Goal: Check status

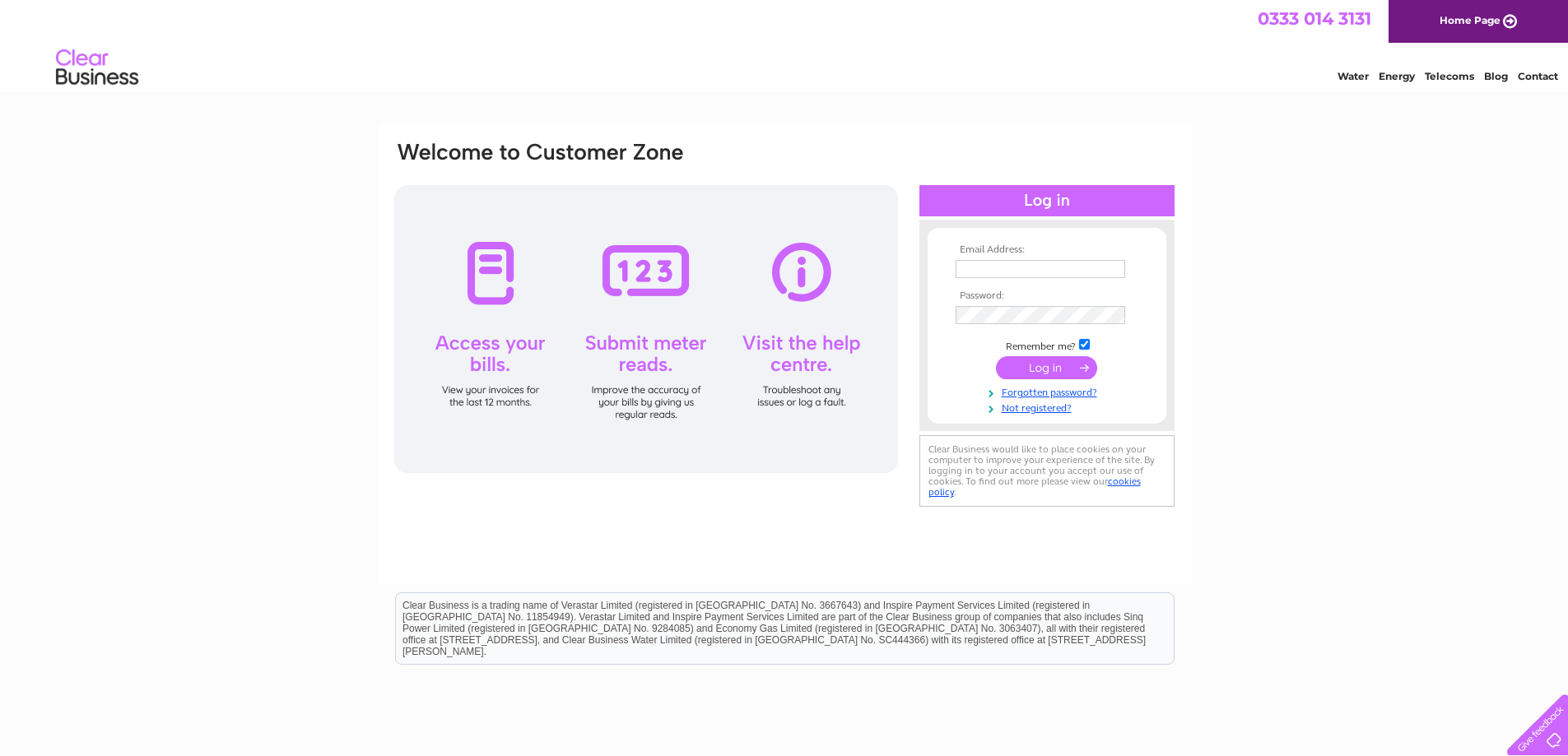
type input "[EMAIL_ADDRESS][DOMAIN_NAME]"
click at [1043, 376] on input "submit" at bounding box center [1046, 367] width 101 height 23
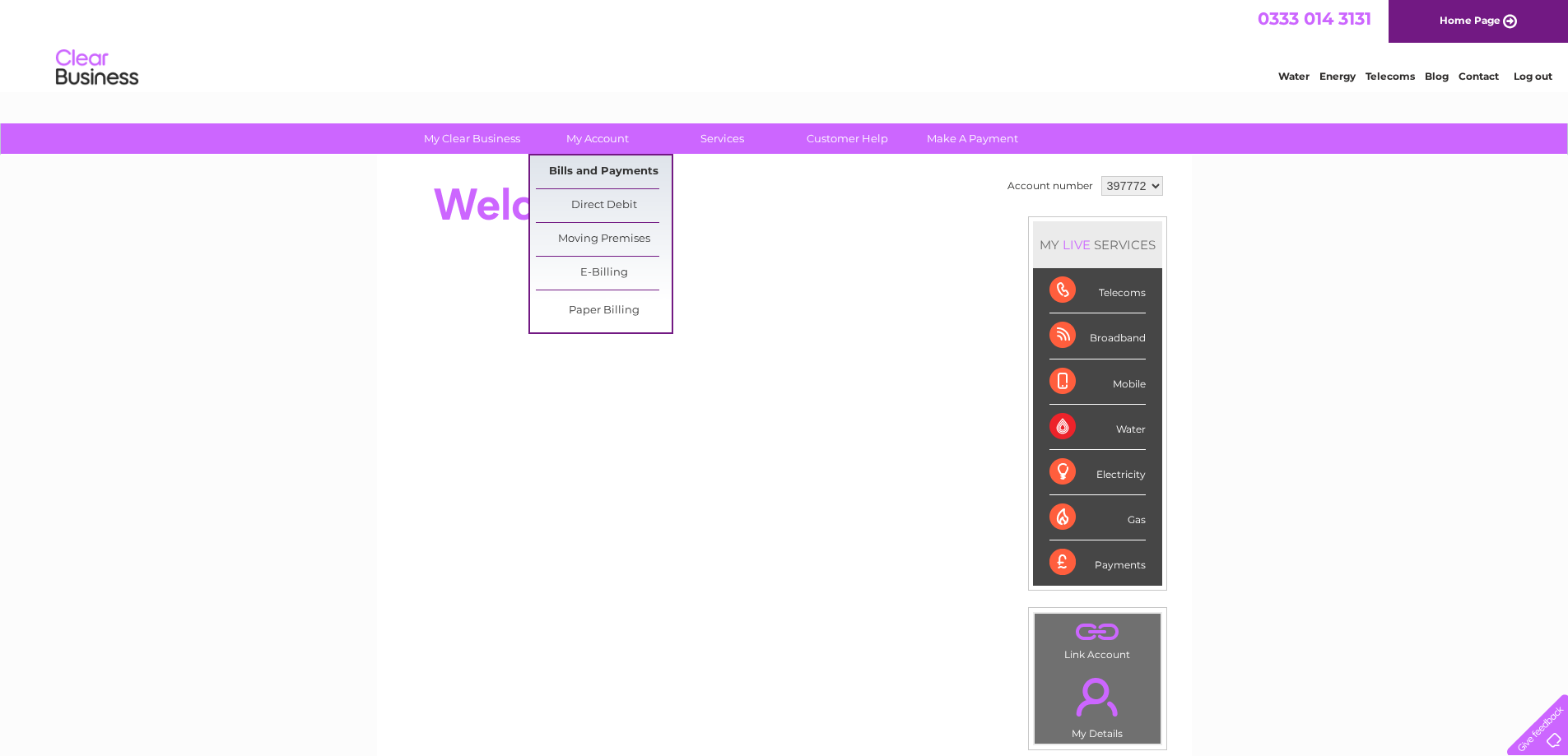
click at [574, 170] on link "Bills and Payments" at bounding box center [604, 172] width 136 height 33
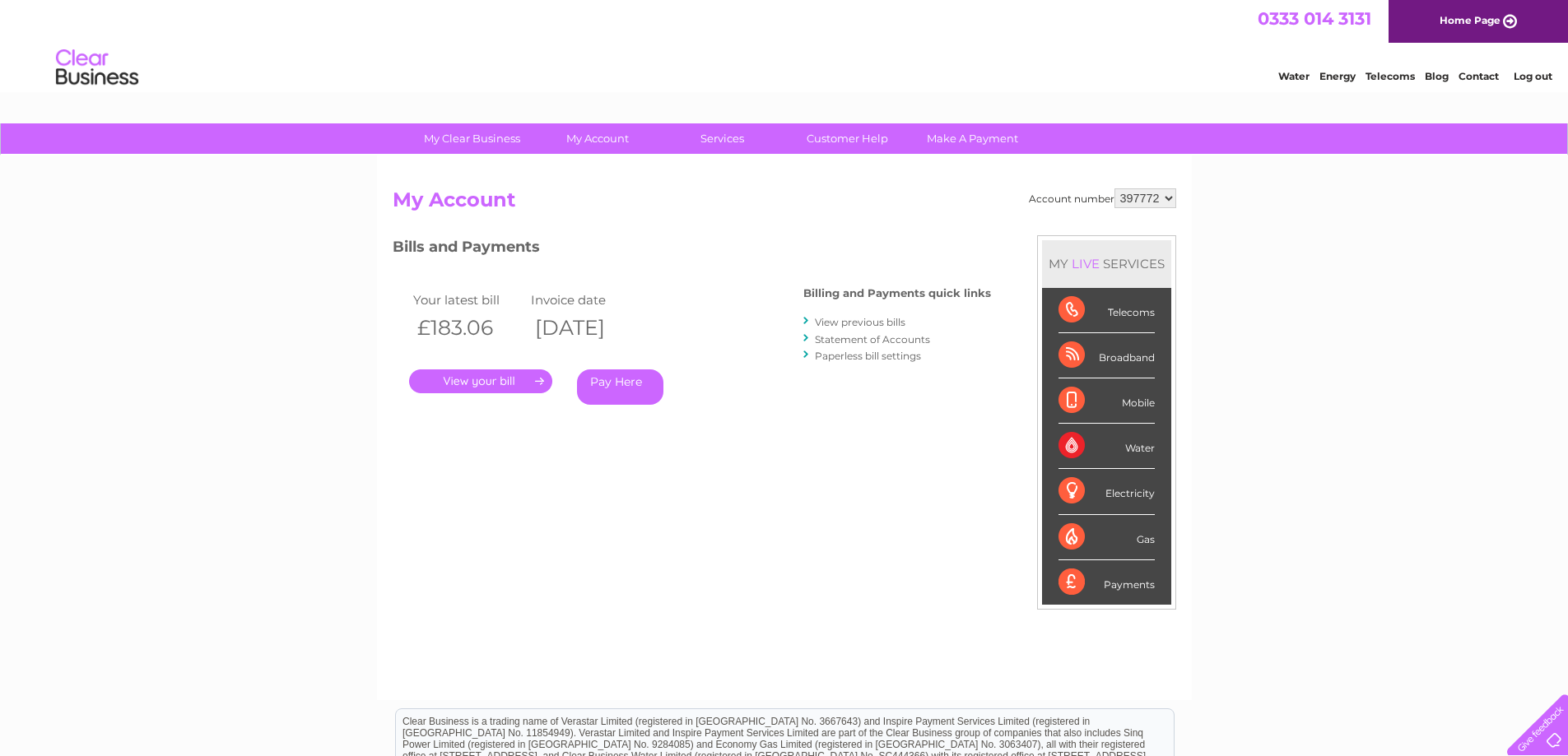
click at [512, 384] on link "." at bounding box center [480, 382] width 143 height 24
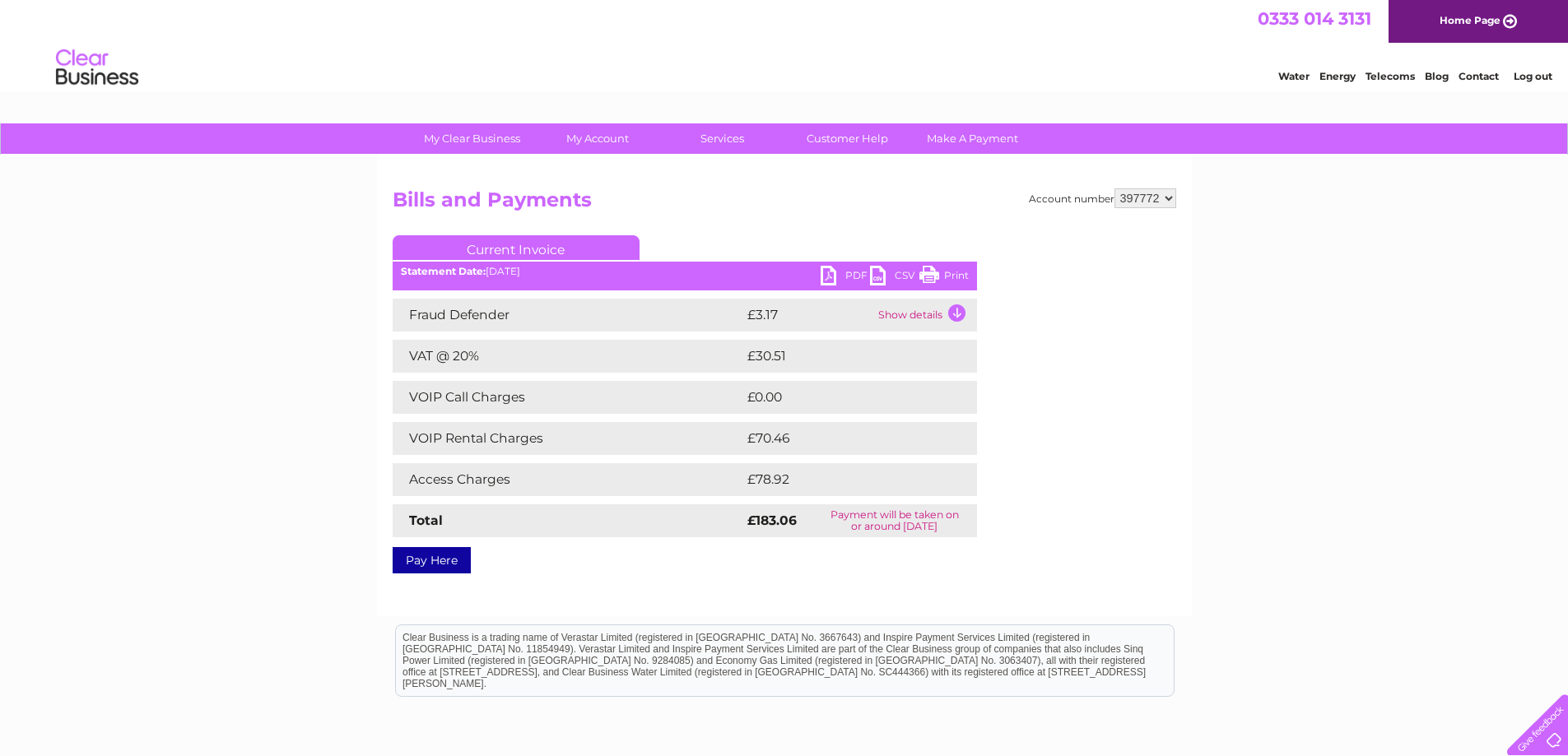
click at [952, 275] on link "Print" at bounding box center [944, 278] width 49 height 24
